Goal: Contribute content: Add original content to the website for others to see

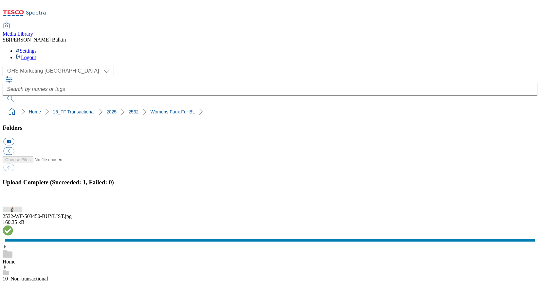
select select "flare-ghs-mktg"
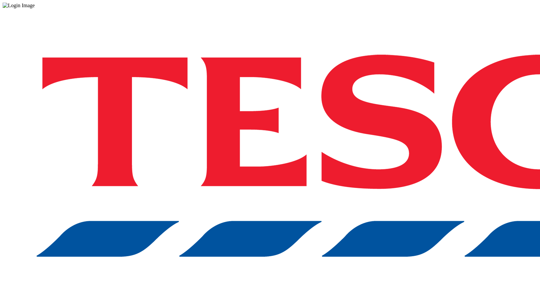
click at [400, 159] on div "Log in to the Spectra’s dashboard using Tesco’s credentials. If you don’t have …" at bounding box center [270, 171] width 534 height 325
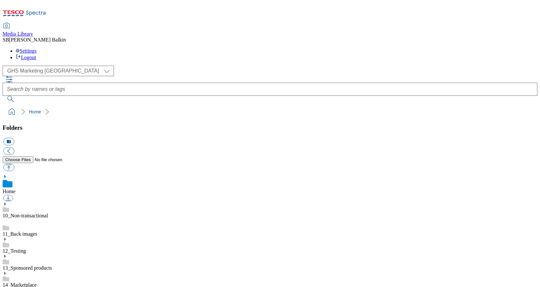
select select "flare-ghs-mktg"
click at [58, 66] on select "Clubcard Marketing Dotcom UK FnF Stores GHS Marketing [GEOGRAPHIC_DATA] GHS Pro…" at bounding box center [58, 71] width 111 height 10
click at [7, 287] on icon at bounding box center [5, 290] width 5 height 5
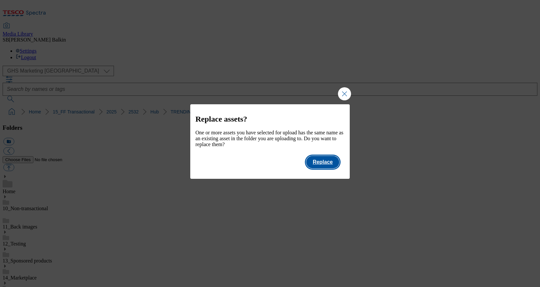
click at [332, 168] on button "Replace" at bounding box center [322, 162] width 33 height 12
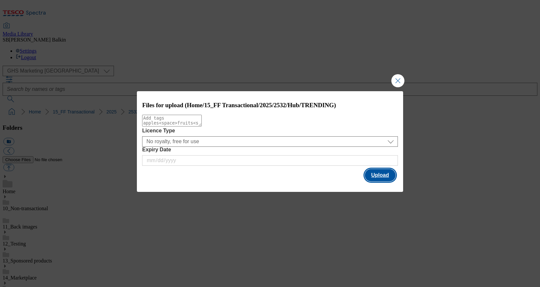
click at [376, 180] on button "Upload" at bounding box center [380, 175] width 31 height 12
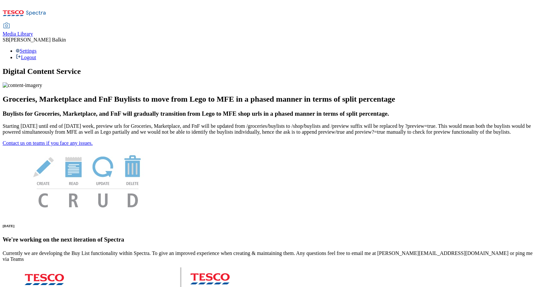
click at [33, 31] on span "Media Library" at bounding box center [18, 34] width 30 height 6
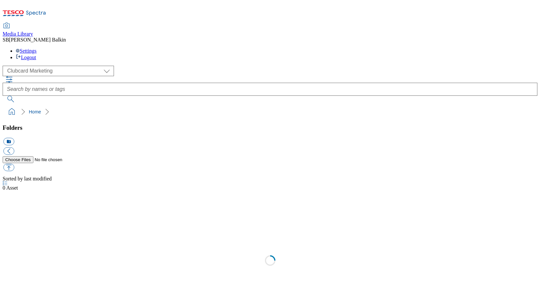
scroll to position [0, 0]
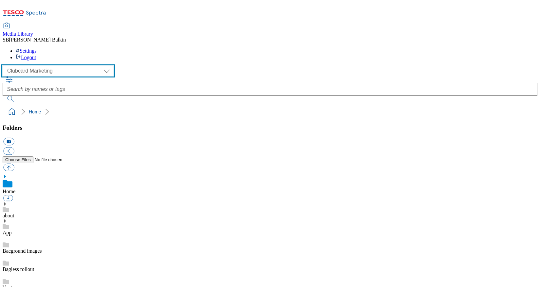
click at [63, 66] on select "Clubcard Marketing Dotcom UK FnF Stores GHS Marketing [GEOGRAPHIC_DATA] GHS Pro…" at bounding box center [58, 71] width 111 height 10
click at [5, 66] on select "Clubcard Marketing Dotcom UK FnF Stores GHS Marketing [GEOGRAPHIC_DATA] GHS Pro…" at bounding box center [58, 71] width 111 height 10
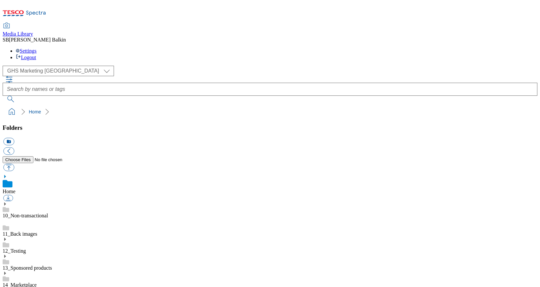
click at [6, 287] on use at bounding box center [5, 290] width 2 height 3
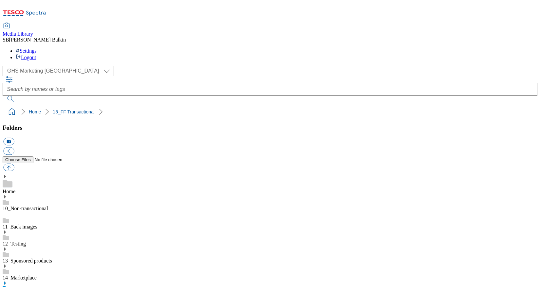
scroll to position [191, 0]
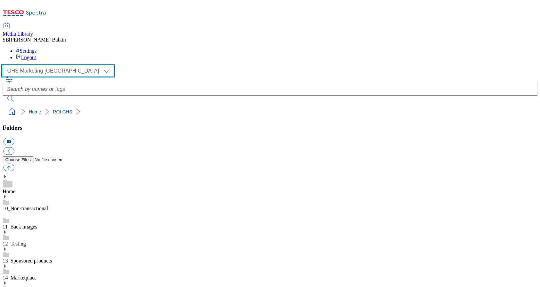
click at [62, 66] on select "Clubcard Marketing Dotcom UK FnF Stores GHS Marketing [GEOGRAPHIC_DATA] GHS Pro…" at bounding box center [58, 71] width 111 height 10
click at [50, 66] on select "Clubcard Marketing Dotcom UK FnF Stores GHS Marketing [GEOGRAPHIC_DATA] GHS Pro…" at bounding box center [58, 71] width 111 height 10
click at [5, 66] on select "Clubcard Marketing Dotcom UK FnF Stores GHS Marketing [GEOGRAPHIC_DATA] GHS Pro…" at bounding box center [58, 71] width 111 height 10
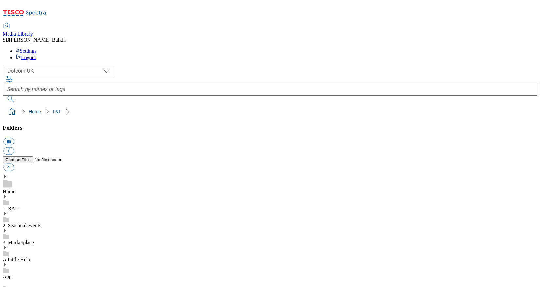
click at [30, 66] on select "Clubcard Marketing Dotcom UK FnF Stores GHS Marketing [GEOGRAPHIC_DATA] GHS Pro…" at bounding box center [58, 71] width 111 height 10
select select "flare-ghs-mktg"
click at [5, 66] on select "Clubcard Marketing Dotcom UK FnF Stores GHS Marketing [GEOGRAPHIC_DATA] GHS Pro…" at bounding box center [58, 71] width 111 height 10
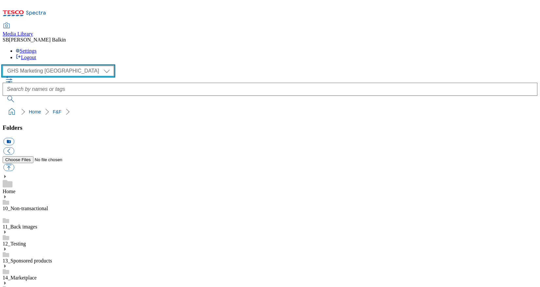
scroll to position [191, 0]
click at [7, 281] on icon at bounding box center [5, 283] width 5 height 5
click at [75, 281] on div "15_FF Transactional" at bounding box center [270, 289] width 534 height 17
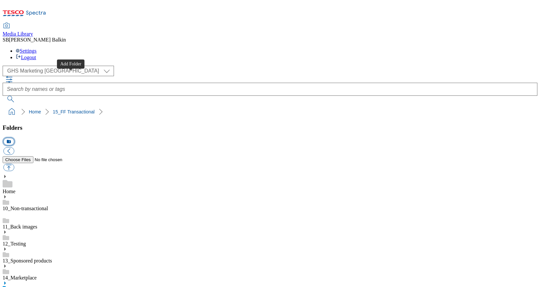
click at [14, 138] on button "icon_new_folder" at bounding box center [8, 142] width 11 height 8
type input "E"
type input "ROI"
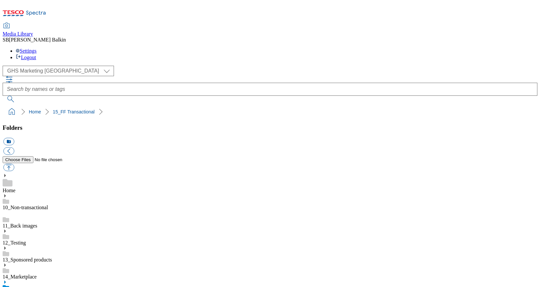
scroll to position [44, 0]
click at [14, 138] on button "icon_new_folder" at bounding box center [8, 142] width 11 height 8
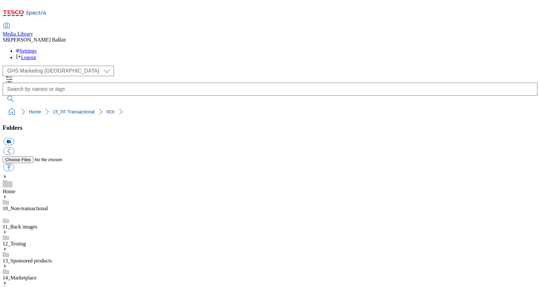
type input "2025"
drag, startPoint x: 68, startPoint y: 76, endPoint x: 39, endPoint y: 173, distance: 101.6
click at [14, 138] on button "icon_new_folder" at bounding box center [8, 142] width 11 height 8
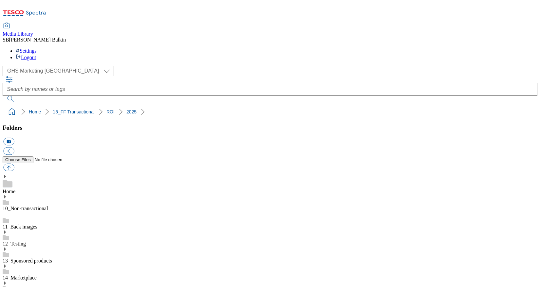
type input "2532"
drag, startPoint x: 71, startPoint y: 75, endPoint x: 71, endPoint y: 82, distance: 7.2
click at [14, 138] on button "icon_new_folder" at bounding box center [8, 142] width 11 height 8
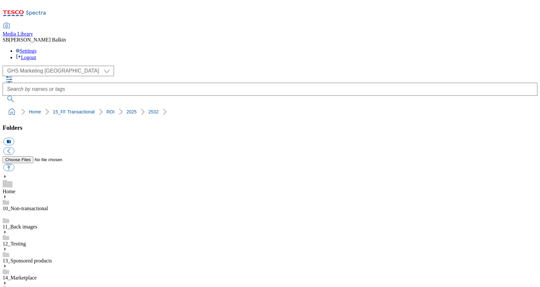
type input "Hub"
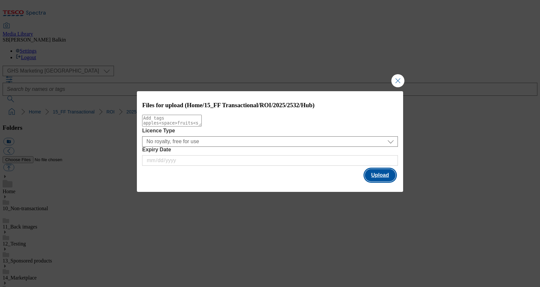
click at [384, 176] on button "Upload" at bounding box center [380, 175] width 31 height 12
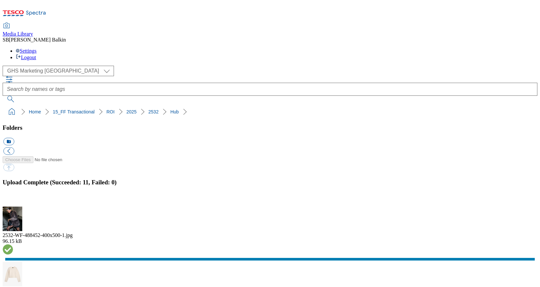
click at [14, 138] on button "icon_new_folder" at bounding box center [8, 142] width 11 height 8
type input "SOCIAL"
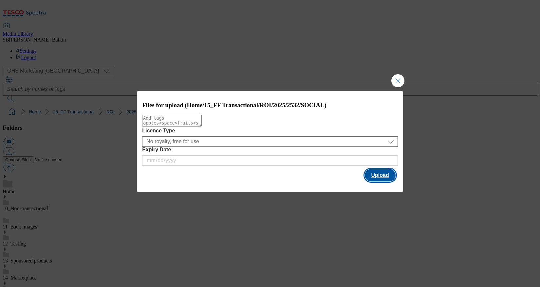
click at [384, 177] on button "Upload" at bounding box center [380, 175] width 31 height 12
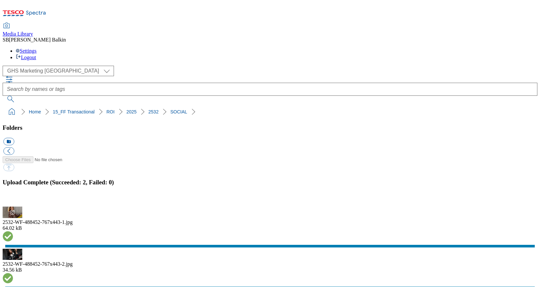
drag, startPoint x: 69, startPoint y: 75, endPoint x: 73, endPoint y: 171, distance: 95.3
click at [14, 138] on button "icon_new_folder" at bounding box center [8, 142] width 11 height 8
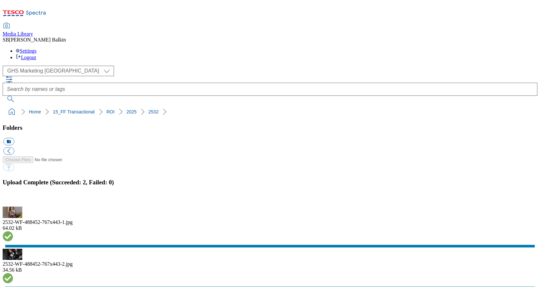
type input "Kids"
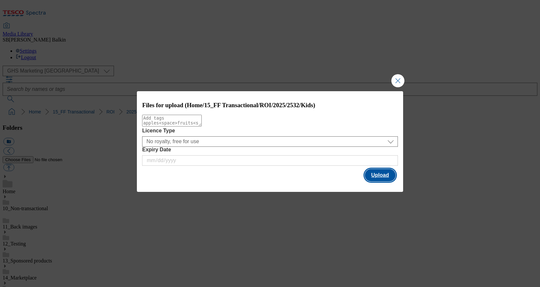
click at [383, 173] on button "Upload" at bounding box center [380, 175] width 31 height 12
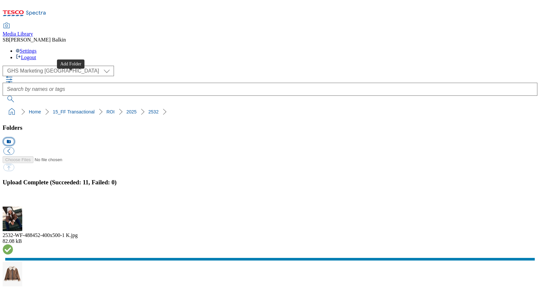
click at [14, 138] on button "icon_new_folder" at bounding box center [8, 142] width 11 height 8
type input "m"
type input "Mens"
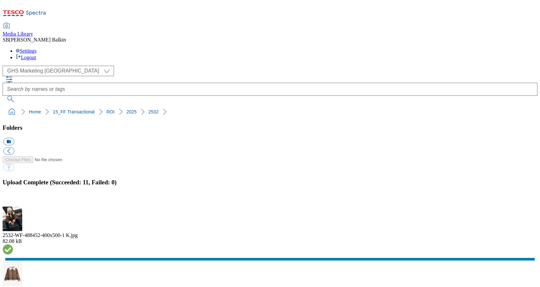
drag, startPoint x: 67, startPoint y: 256, endPoint x: 66, endPoint y: 262, distance: 6.3
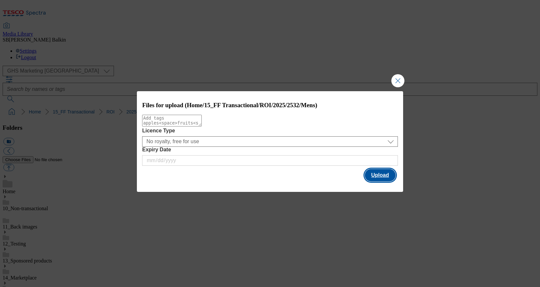
click at [377, 175] on button "Upload" at bounding box center [380, 175] width 31 height 12
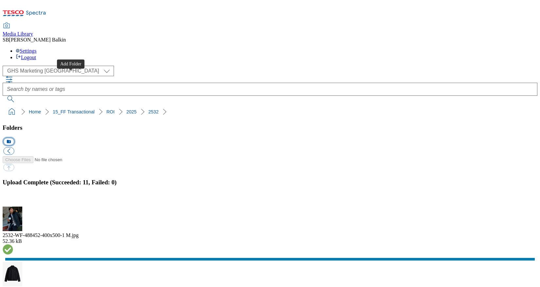
click at [14, 138] on button "icon_new_folder" at bounding box center [8, 142] width 11 height 8
type input "Womens"
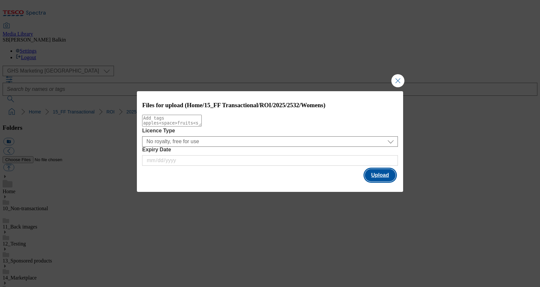
click at [374, 175] on button "Upload" at bounding box center [380, 175] width 31 height 12
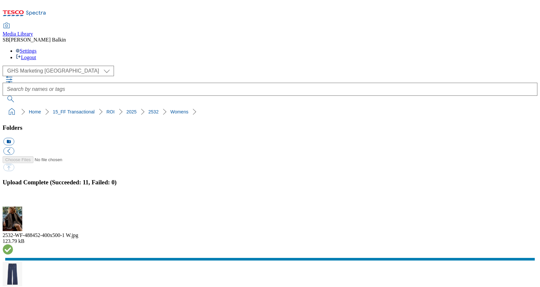
scroll to position [189, 0]
click at [13, 200] on button "button" at bounding box center [8, 203] width 10 height 6
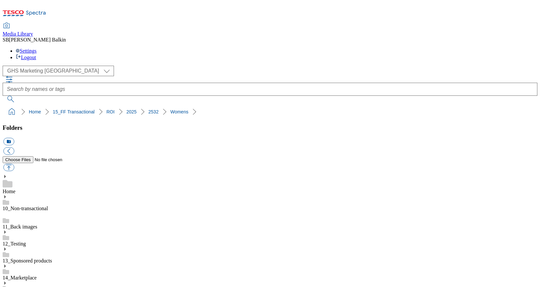
drag, startPoint x: 3, startPoint y: 64, endPoint x: 137, endPoint y: 63, distance: 133.5
click at [137, 106] on nav "Home 15_FF Transactional ROI 2025 2532" at bounding box center [270, 112] width 534 height 12
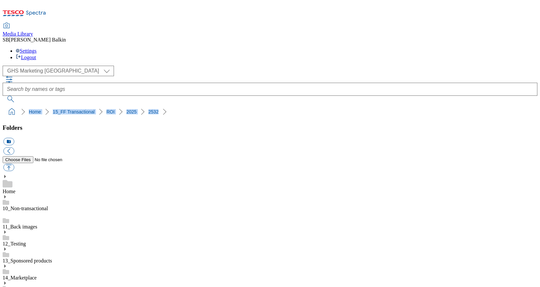
copy ol "Home 15_FF Transactional ROI 2025 2532"
